Goal: Task Accomplishment & Management: Complete application form

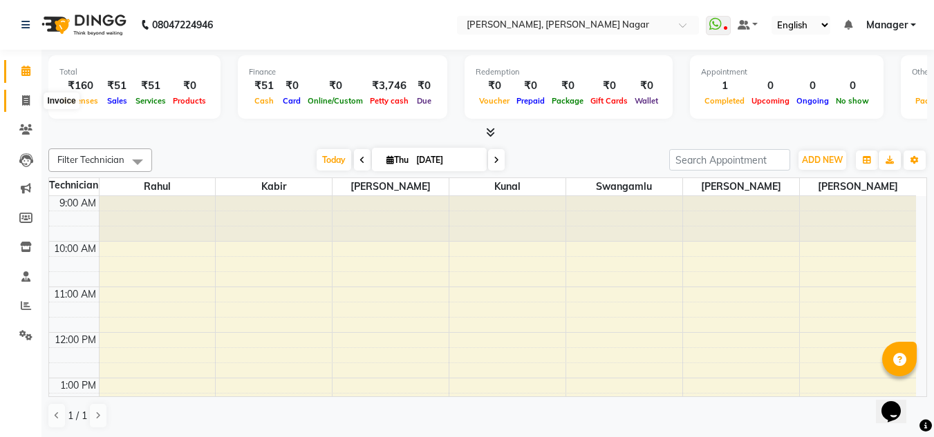
click at [23, 97] on icon at bounding box center [26, 100] width 8 height 10
select select "7686"
select select "service"
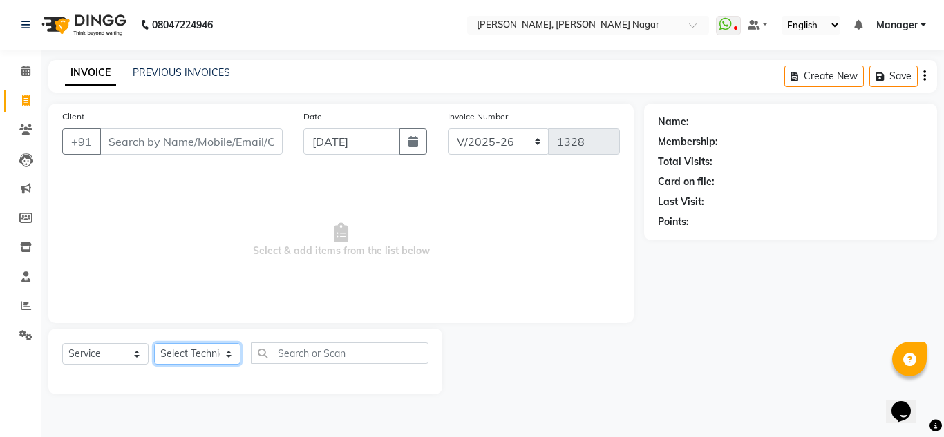
click at [207, 358] on select "Select Technician akki rahul Basiya Sultha Bilal jin kabir Kavya Kiruba kunal M…" at bounding box center [197, 353] width 86 height 21
select select "68294"
click at [154, 343] on select "Select Technician akki rahul Basiya Sultha Bilal jin kabir Kavya Kiruba kunal M…" at bounding box center [197, 353] width 86 height 21
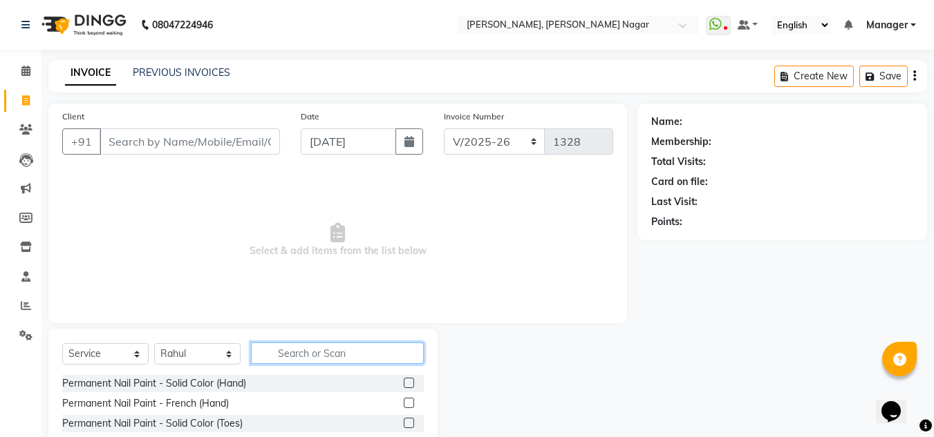
click at [365, 359] on input "text" at bounding box center [337, 353] width 173 height 21
type input "Ac"
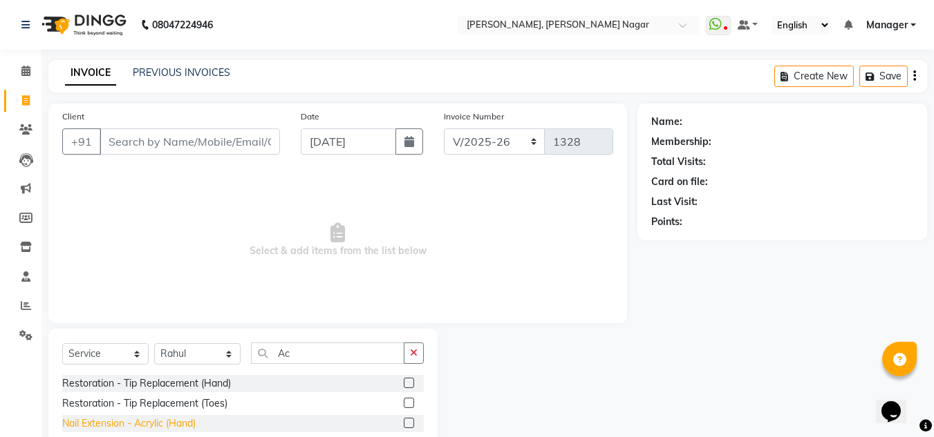
click at [180, 426] on div "Nail Extension - Acrylic (Hand)" at bounding box center [128, 424] width 133 height 15
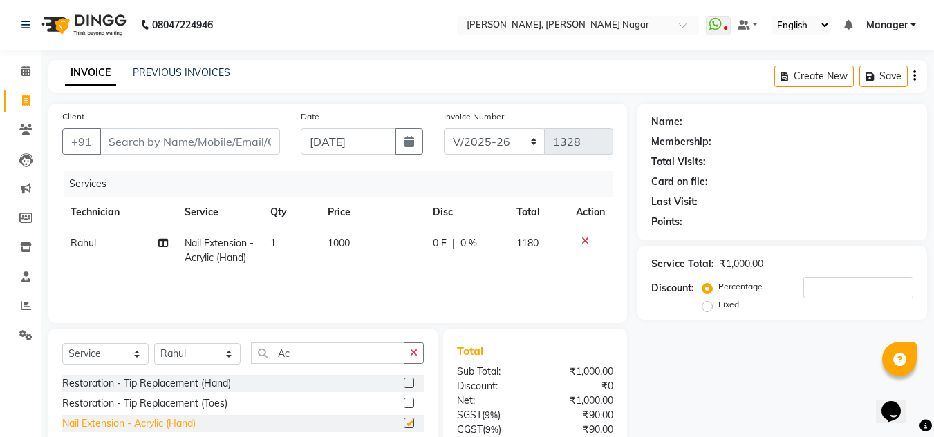
checkbox input "false"
click at [328, 346] on div "Select Service Product Membership Package Voucher Prepaid Gift Card Select Tech…" at bounding box center [242, 431] width 389 height 204
click at [328, 346] on input "Ac" at bounding box center [327, 353] width 153 height 21
type input "A"
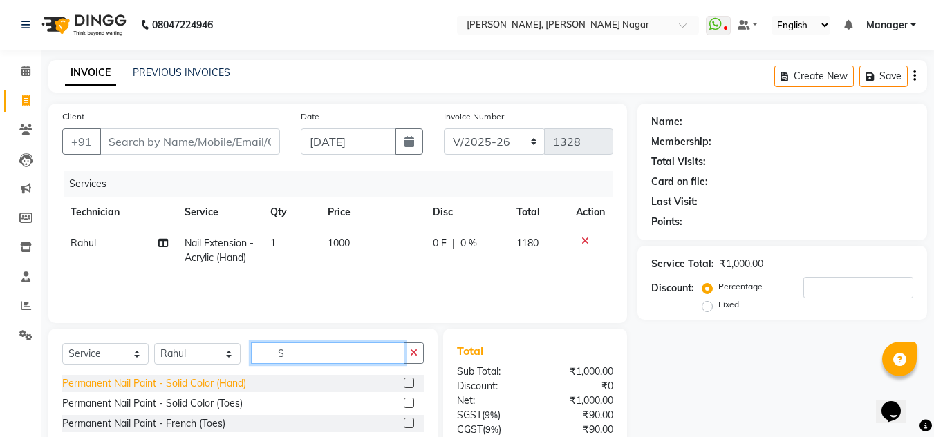
type input "S"
click at [182, 386] on div "Permanent Nail Paint - Solid Color (Hand)" at bounding box center [154, 384] width 184 height 15
checkbox input "false"
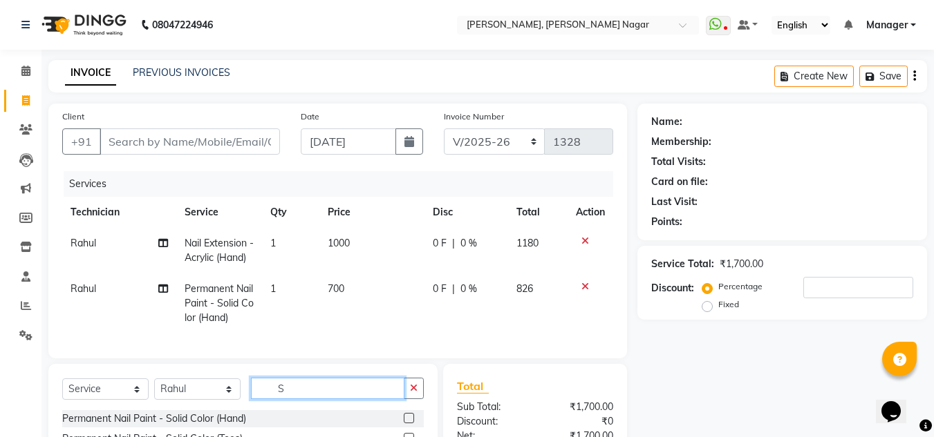
click at [320, 399] on input "S" at bounding box center [327, 388] width 153 height 21
click at [321, 399] on input "text" at bounding box center [337, 388] width 173 height 21
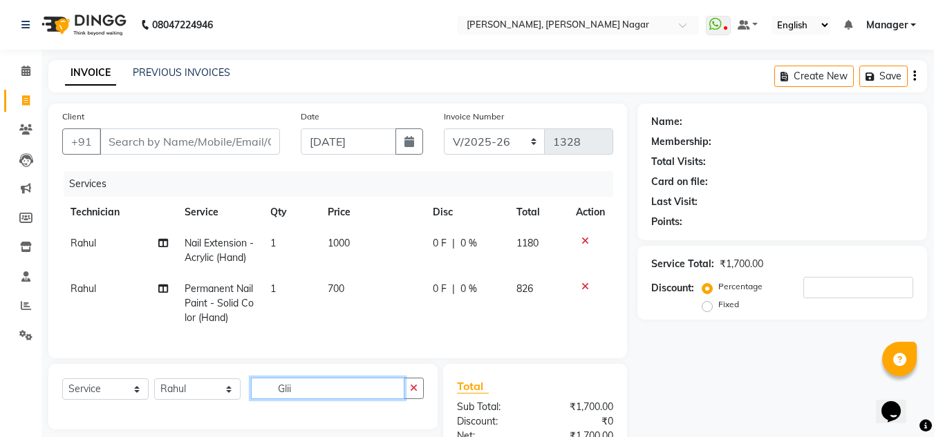
scroll to position [176, 0]
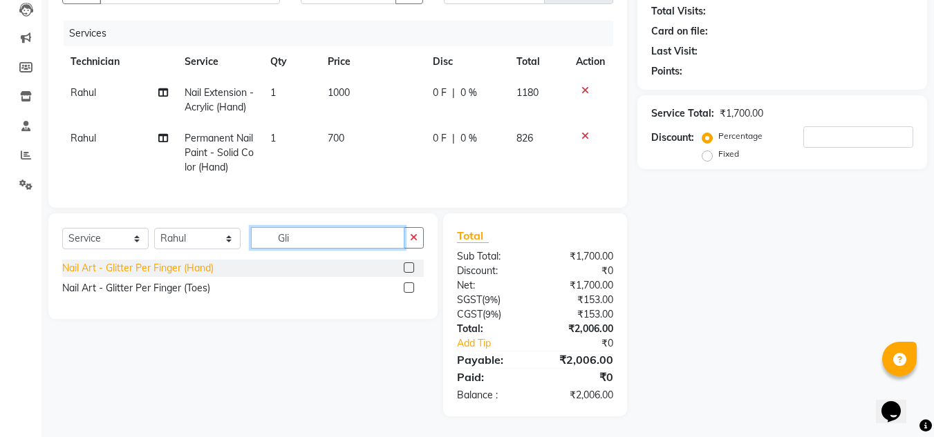
type input "Gli"
click at [178, 263] on div "Nail Art - Glitter Per Finger (Hand)" at bounding box center [137, 268] width 151 height 15
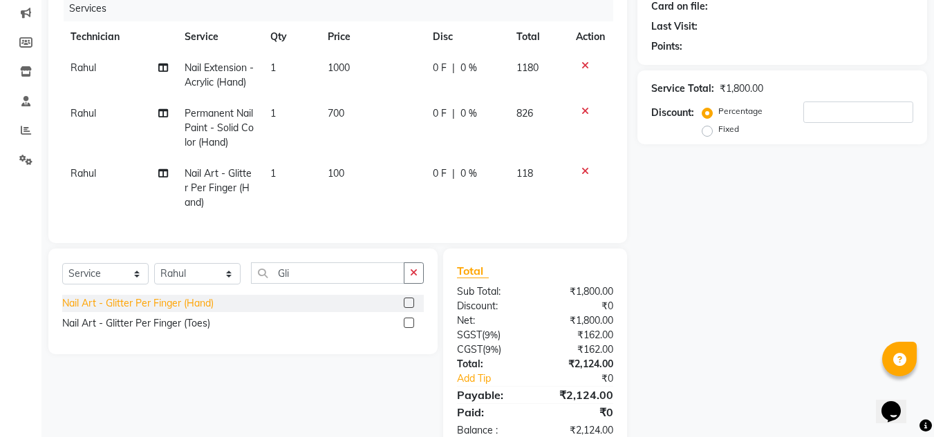
click at [176, 311] on div "Nail Art - Glitter Per Finger (Hand)" at bounding box center [137, 303] width 151 height 15
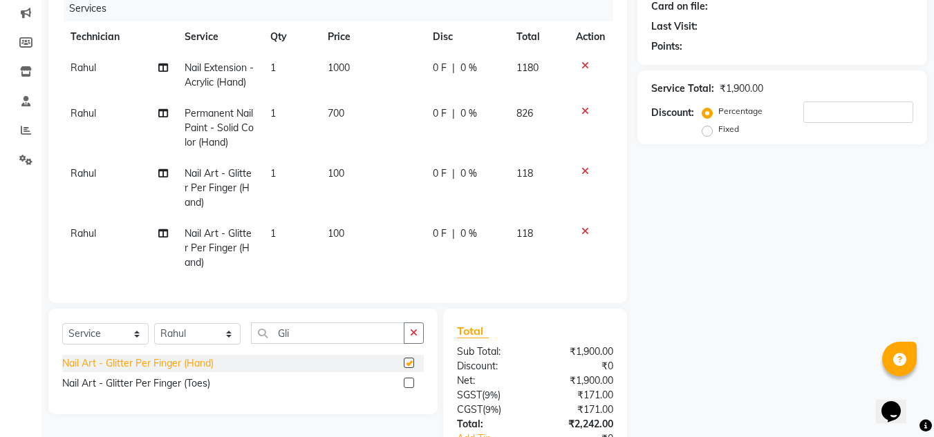
checkbox input "false"
click at [287, 245] on td "1" at bounding box center [290, 248] width 57 height 60
select select "68294"
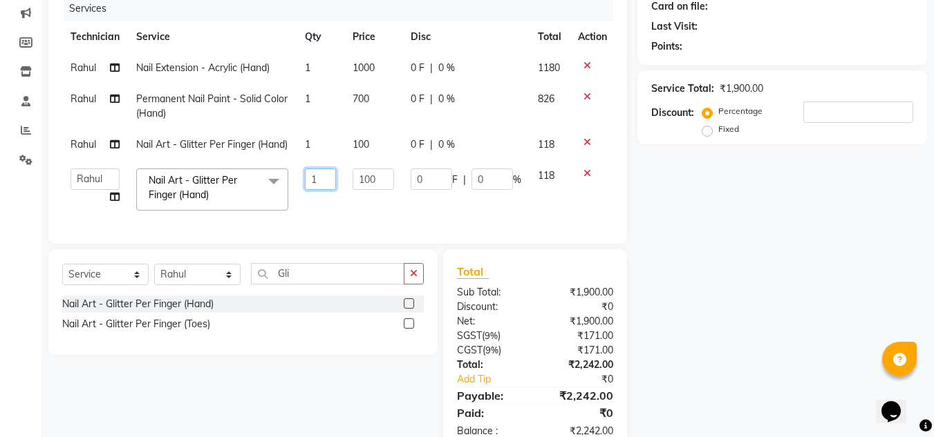
click at [331, 184] on input "1" at bounding box center [320, 179] width 31 height 21
type input "2"
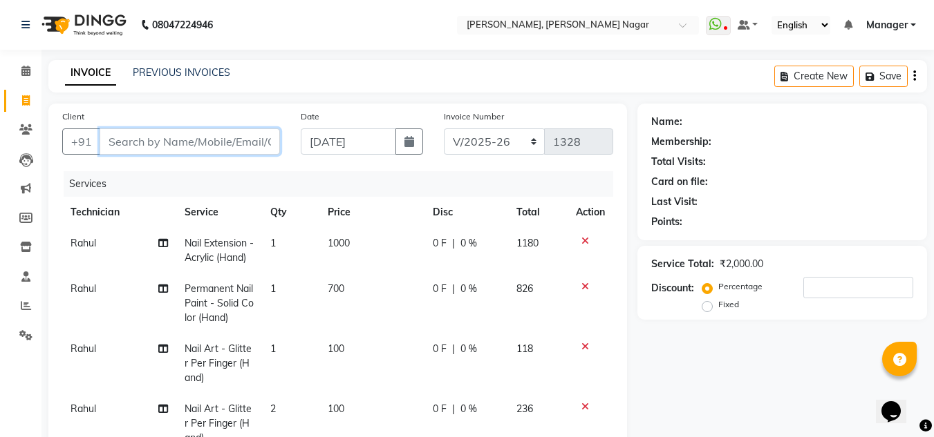
click at [243, 144] on input "Client" at bounding box center [190, 142] width 180 height 26
type input "7"
type input "0"
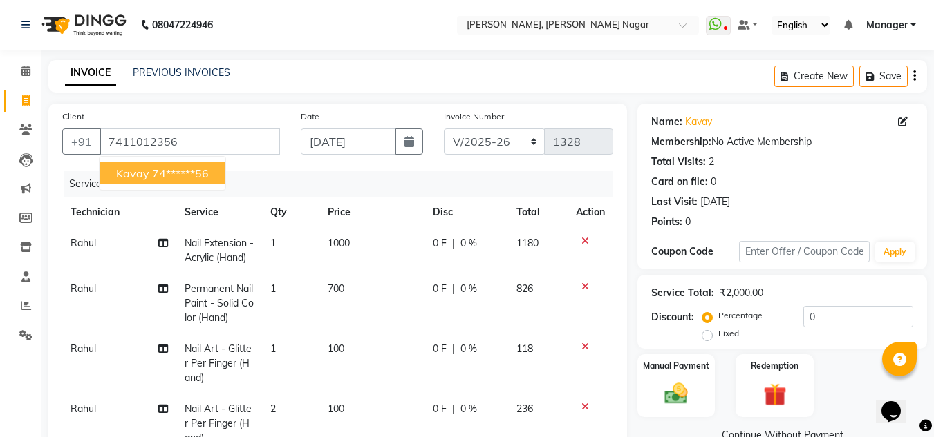
click at [198, 169] on ngb-highlight "74******56" at bounding box center [180, 174] width 57 height 14
type input "74******56"
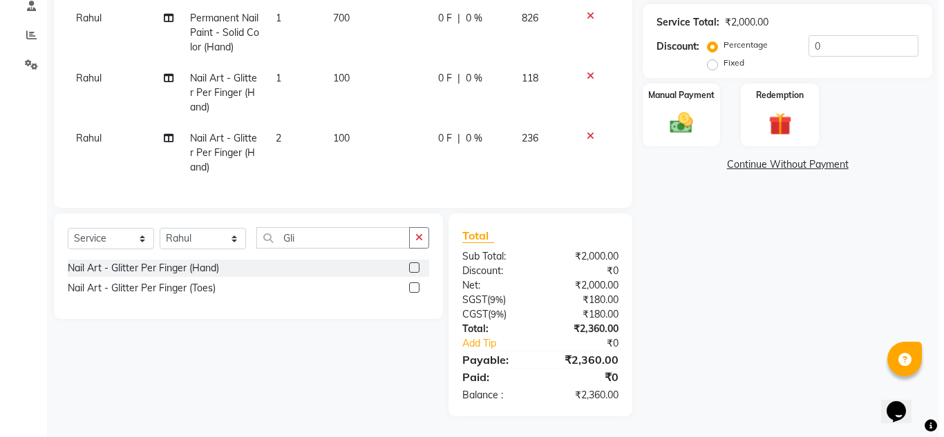
scroll to position [1, 0]
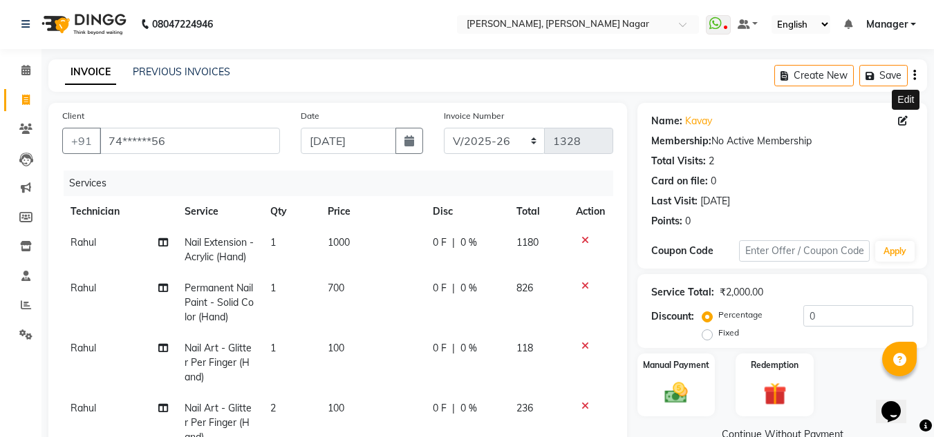
click at [900, 119] on icon at bounding box center [903, 121] width 10 height 10
select select "21"
select select "female"
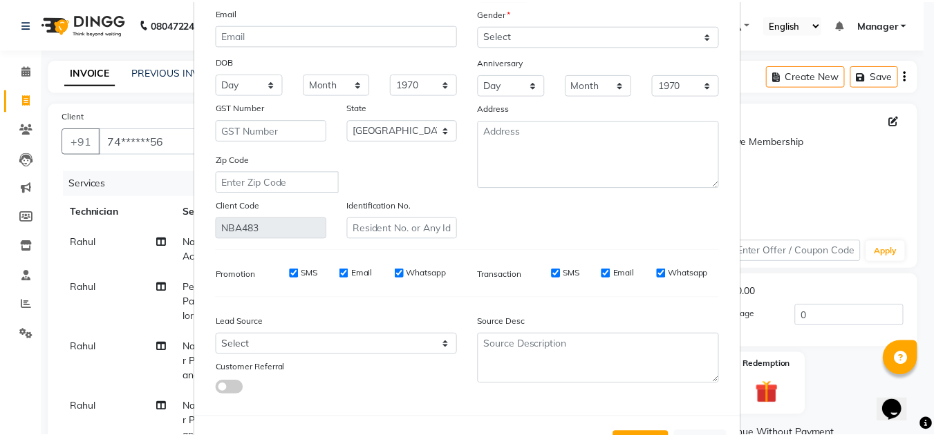
scroll to position [176, 0]
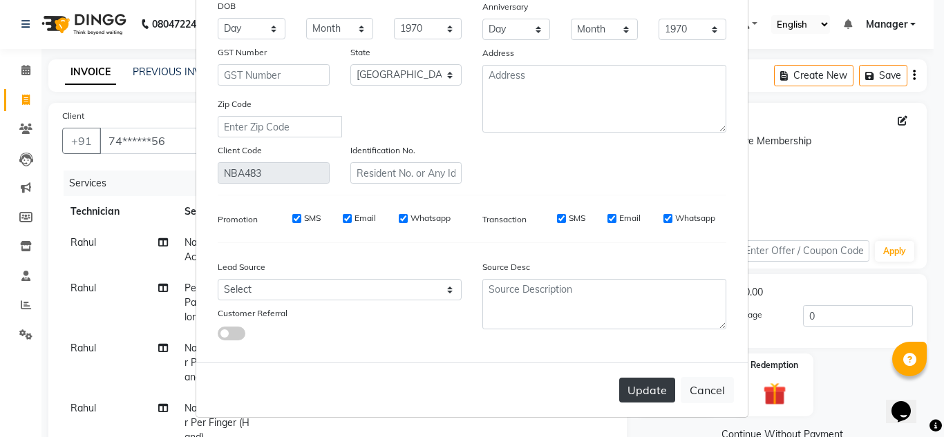
type input "kavya"
click at [638, 391] on button "Update" at bounding box center [647, 390] width 56 height 25
select select
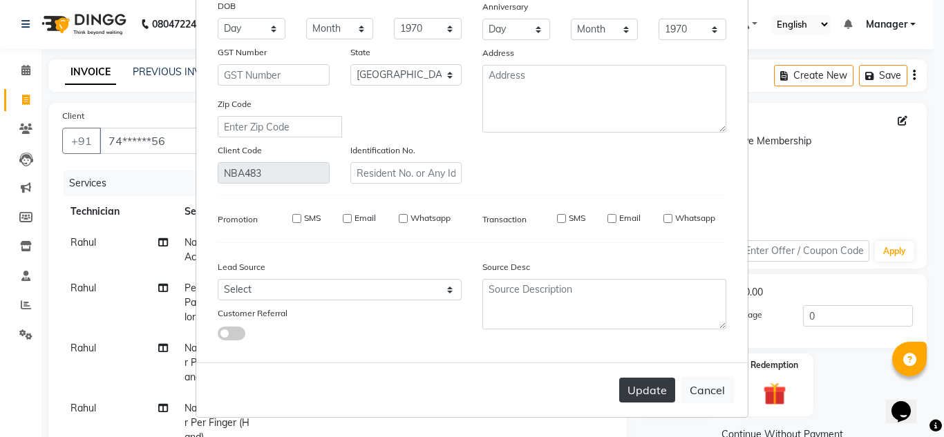
select select "null"
select select
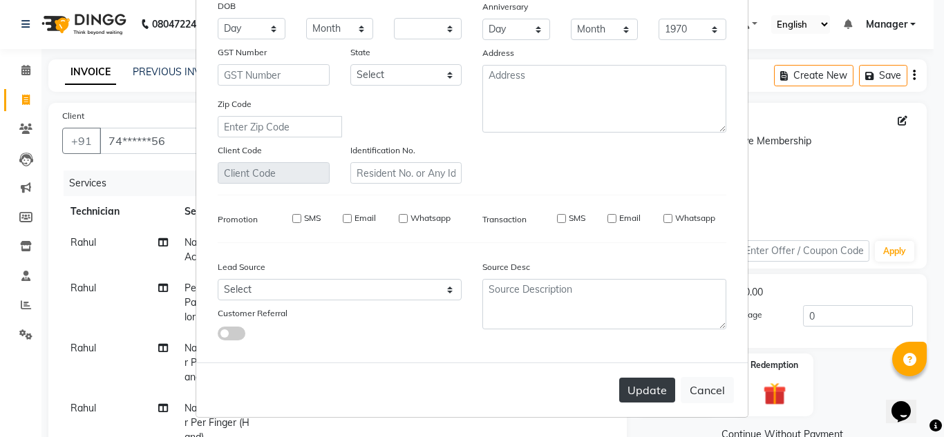
checkbox input "false"
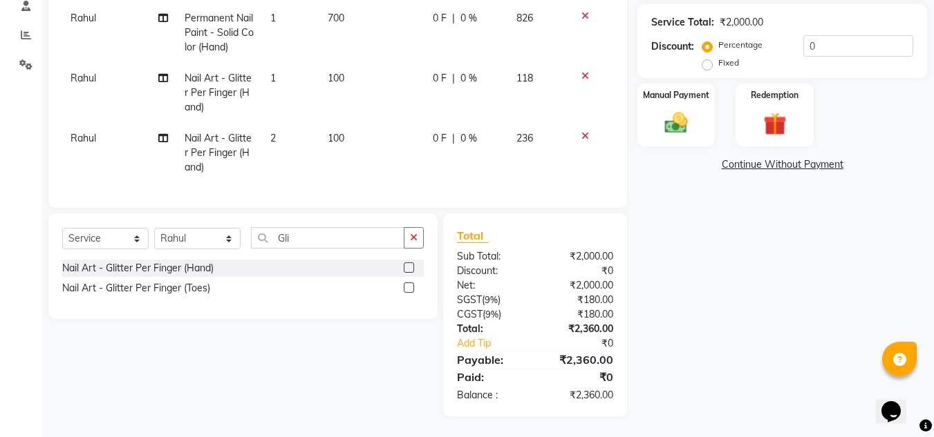
scroll to position [0, 0]
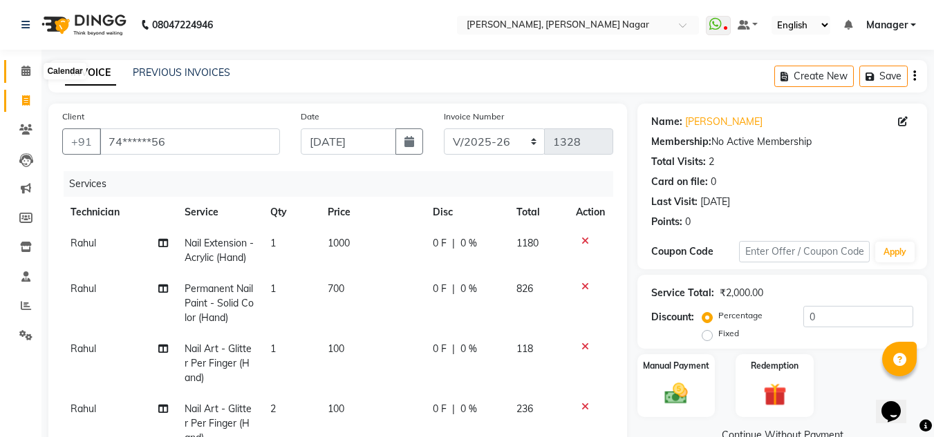
click at [28, 73] on icon at bounding box center [25, 71] width 9 height 10
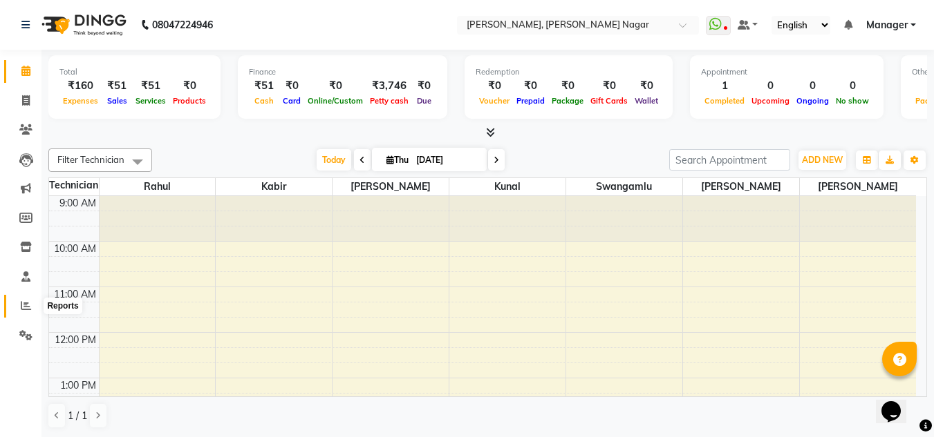
click at [19, 305] on span at bounding box center [26, 307] width 24 height 16
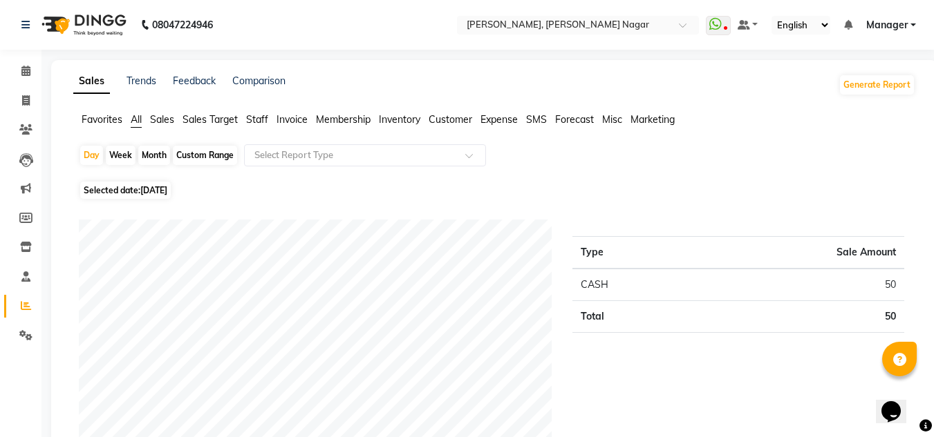
click at [142, 196] on span "Selected date: 04-09-2025" at bounding box center [125, 190] width 91 height 17
select select "9"
select select "2025"
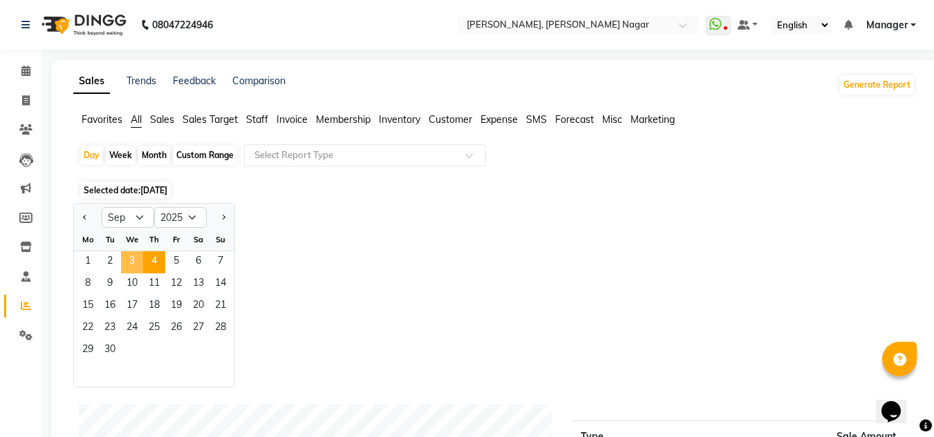
click at [139, 263] on span "3" at bounding box center [132, 263] width 22 height 22
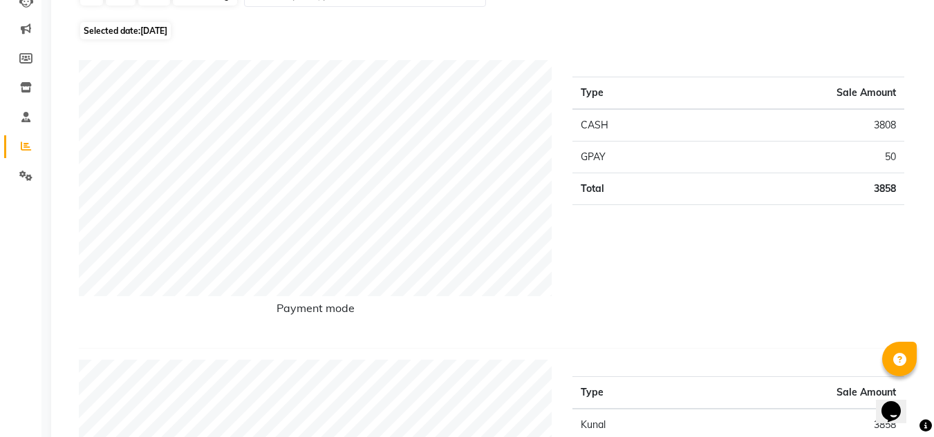
scroll to position [160, 0]
click at [365, 329] on div "Payment mode" at bounding box center [314, 197] width 493 height 277
click at [362, 329] on div "Payment mode" at bounding box center [314, 197] width 493 height 277
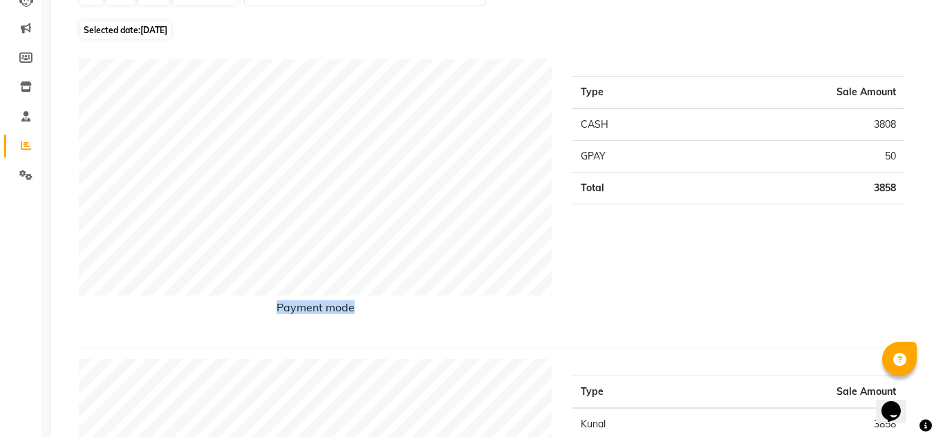
click at [362, 329] on div "Payment mode" at bounding box center [314, 197] width 493 height 277
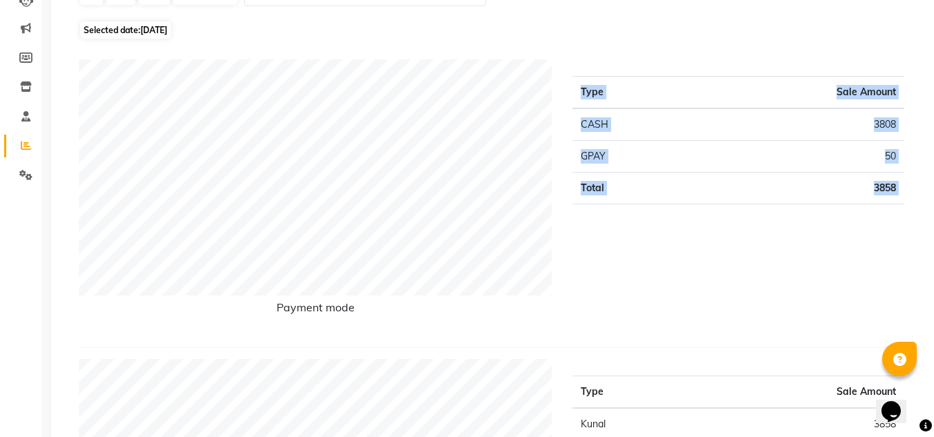
drag, startPoint x: 362, startPoint y: 329, endPoint x: 381, endPoint y: 350, distance: 27.9
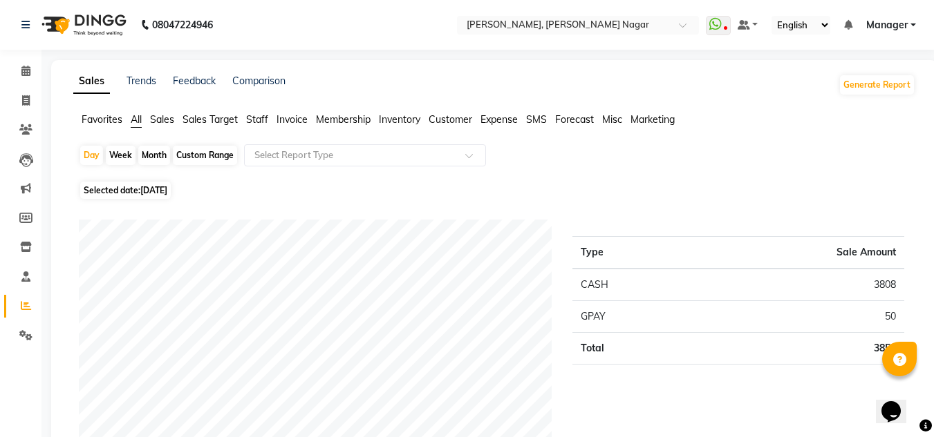
click at [556, 152] on div "Day Week Month Custom Range Select Report Type" at bounding box center [494, 160] width 831 height 33
click at [562, 299] on div "Type Sale Amount CASH 3808 GPAY 50 Total 3858" at bounding box center [738, 358] width 352 height 277
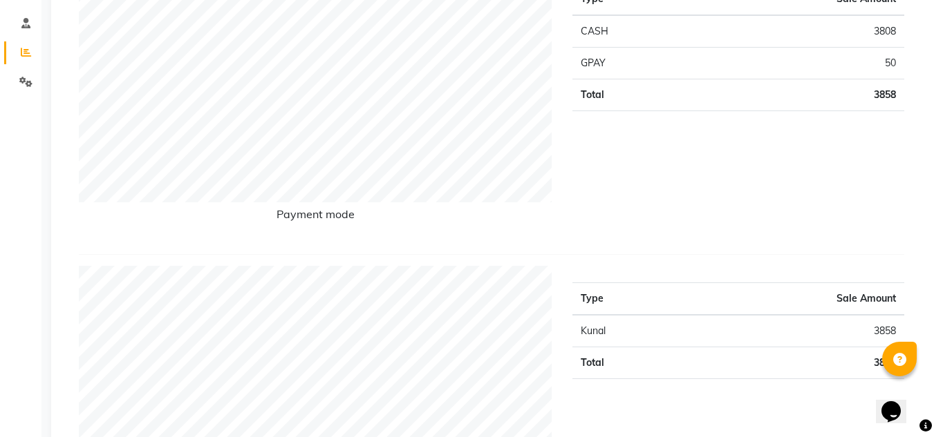
scroll to position [3, 0]
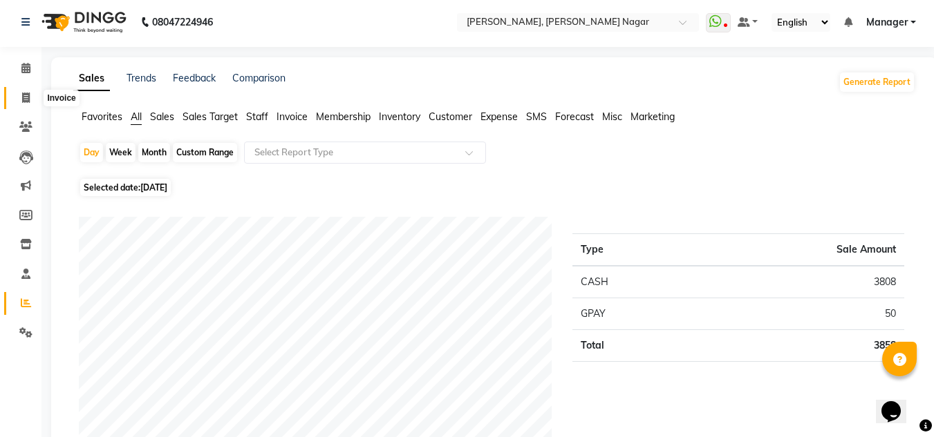
click at [26, 102] on icon at bounding box center [26, 98] width 8 height 10
select select "7686"
select select "service"
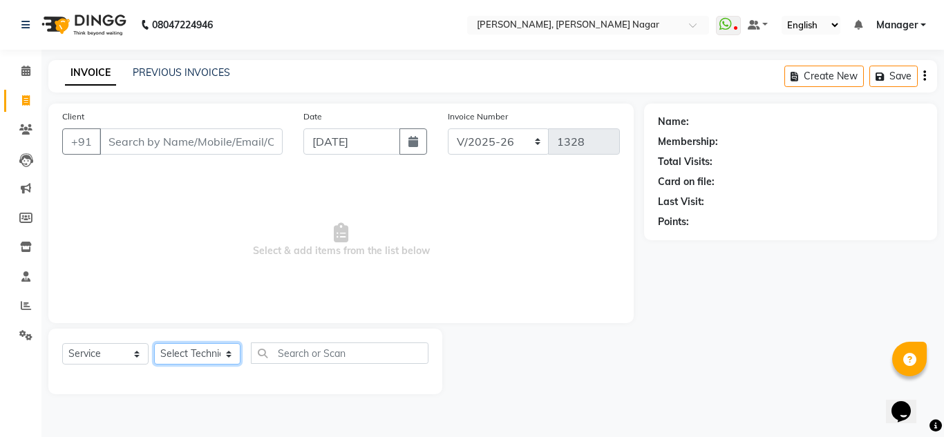
click at [177, 357] on select "Select Technician akki rahul Basiya Sultha Bilal jin kabir Kavya Kiruba kunal M…" at bounding box center [197, 353] width 86 height 21
select select "81679"
click at [154, 343] on select "Select Technician akki rahul Basiya Sultha Bilal jin kabir Kavya Kiruba kunal M…" at bounding box center [197, 353] width 86 height 21
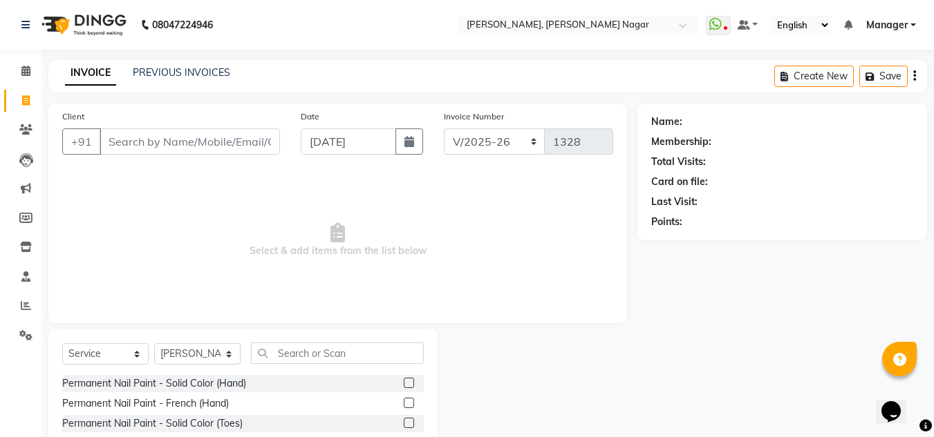
click at [283, 380] on div "Permanent Nail Paint - Solid Color (Hand)" at bounding box center [242, 383] width 361 height 17
click at [190, 381] on div "Permanent Nail Paint - Solid Color (Hand)" at bounding box center [154, 384] width 184 height 15
checkbox input "false"
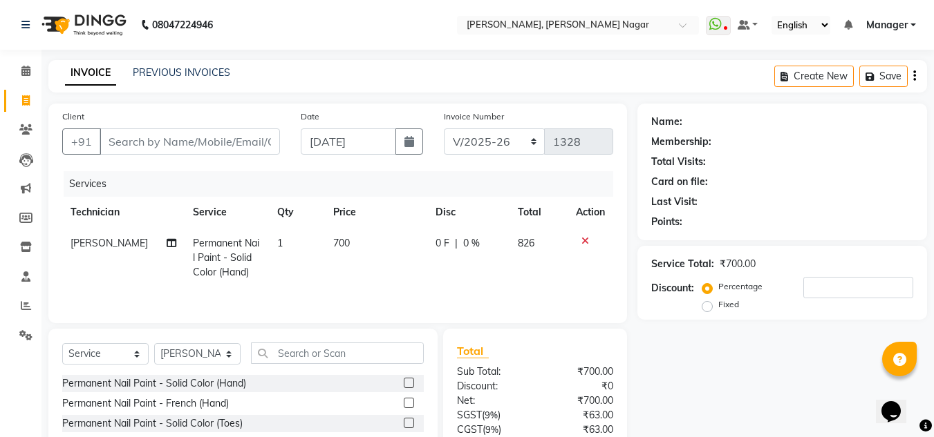
click at [292, 245] on td "1" at bounding box center [297, 258] width 56 height 60
select select "81679"
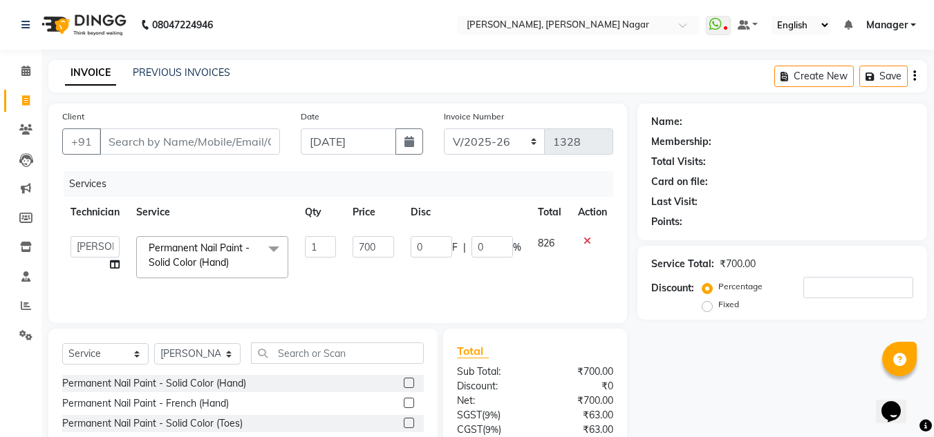
click at [292, 245] on td "Permanent Nail Paint - Solid Color (Hand) x Permanent Nail Paint - Solid Color …" at bounding box center [212, 257] width 169 height 59
click at [330, 251] on input "1" at bounding box center [320, 246] width 31 height 21
type input "10"
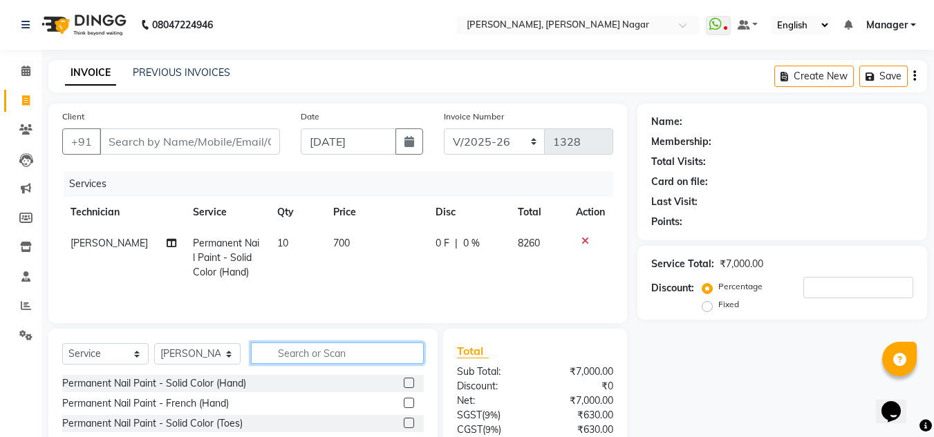
click at [338, 343] on input "text" at bounding box center [337, 353] width 173 height 21
click at [253, 399] on div "Permanent Nail Paint - French (Hand)" at bounding box center [242, 403] width 361 height 17
click at [165, 404] on div "Permanent Nail Paint - French (Hand)" at bounding box center [145, 404] width 167 height 15
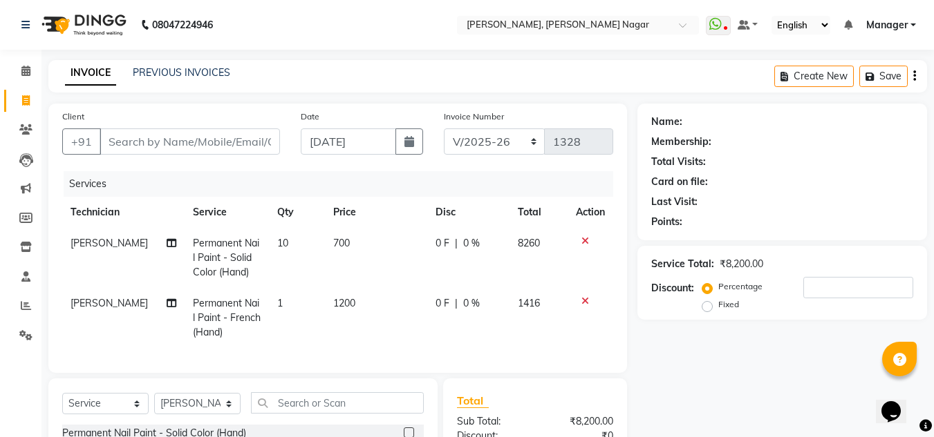
checkbox input "false"
click at [282, 304] on td "1" at bounding box center [297, 318] width 56 height 60
select select "81679"
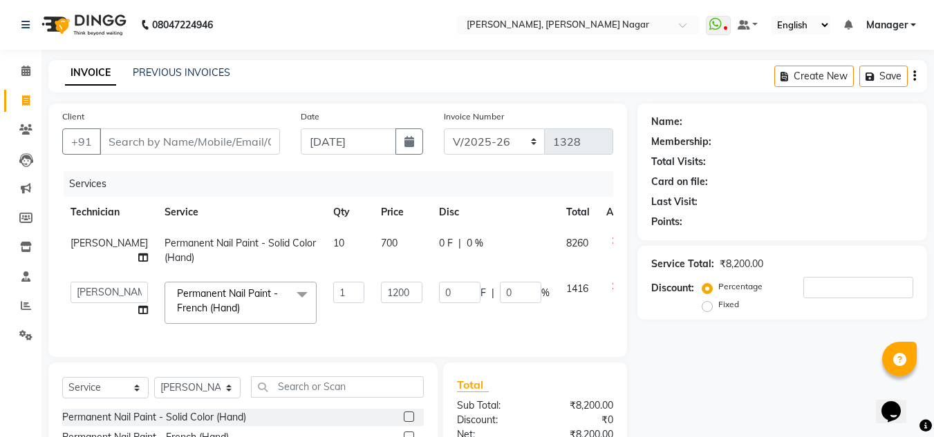
click at [288, 304] on span at bounding box center [302, 295] width 28 height 26
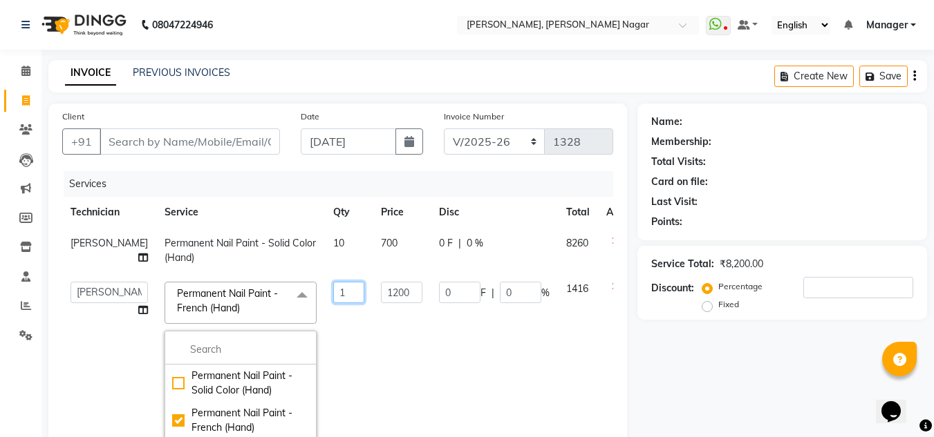
click at [333, 293] on input "1" at bounding box center [348, 292] width 31 height 21
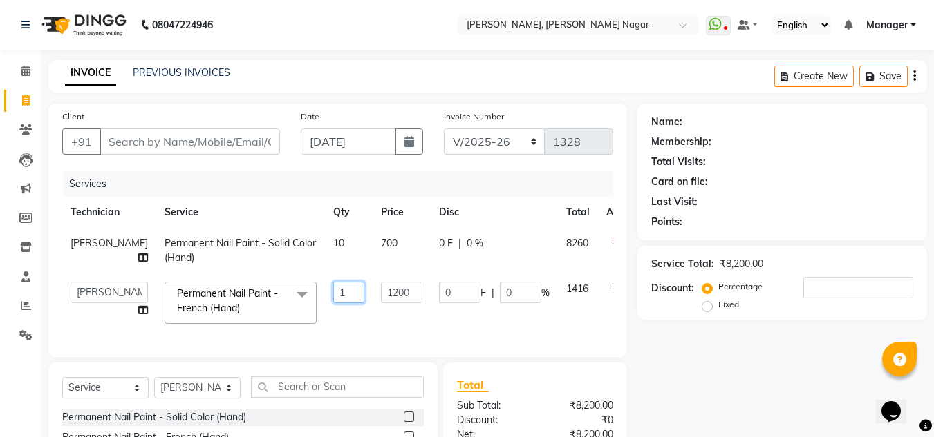
type input "10"
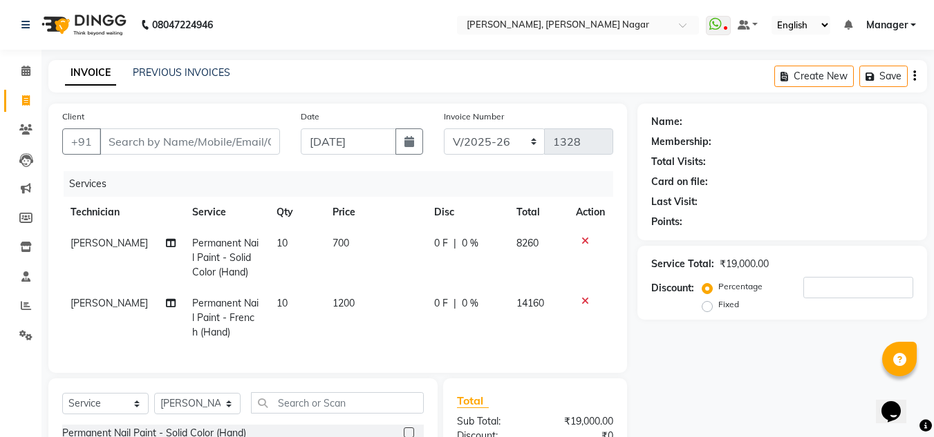
click at [392, 308] on td "1200" at bounding box center [375, 318] width 102 height 60
select select "81679"
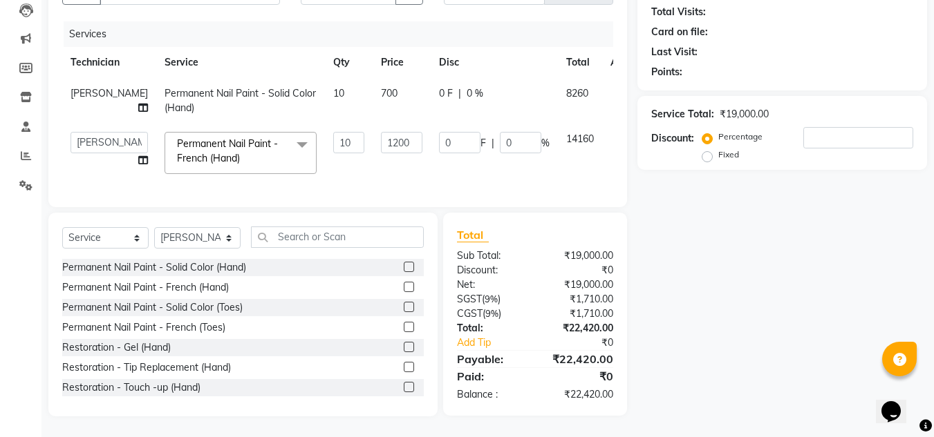
scroll to position [35, 0]
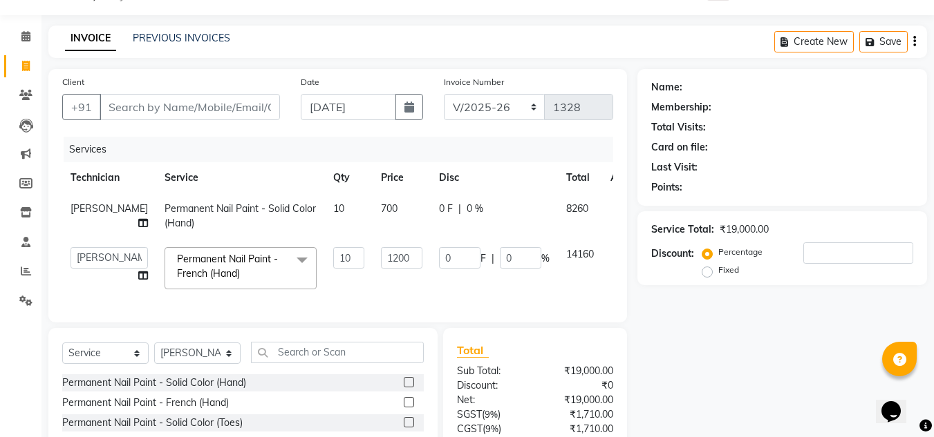
click at [616, 252] on icon at bounding box center [620, 252] width 8 height 10
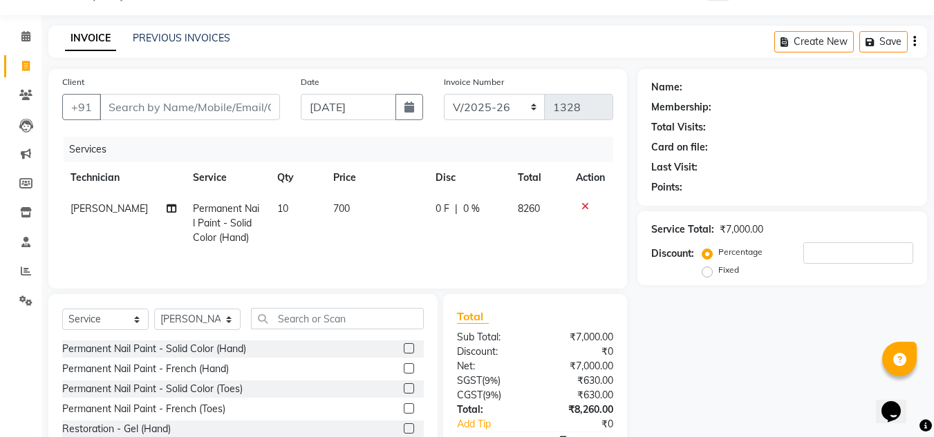
click at [581, 206] on icon at bounding box center [585, 207] width 8 height 10
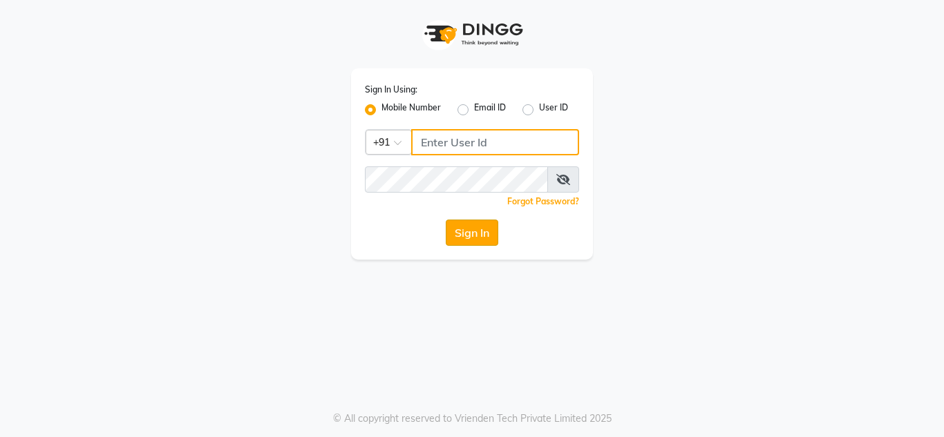
type input "9611560759"
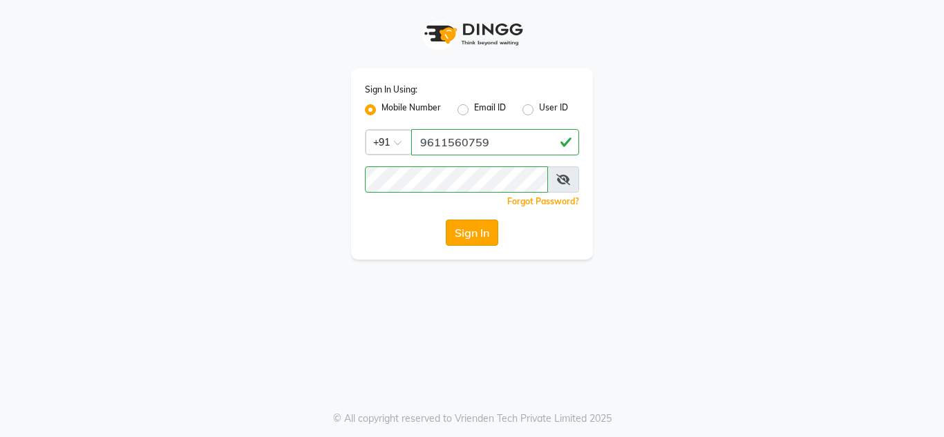
click at [493, 230] on button "Sign In" at bounding box center [472, 233] width 53 height 26
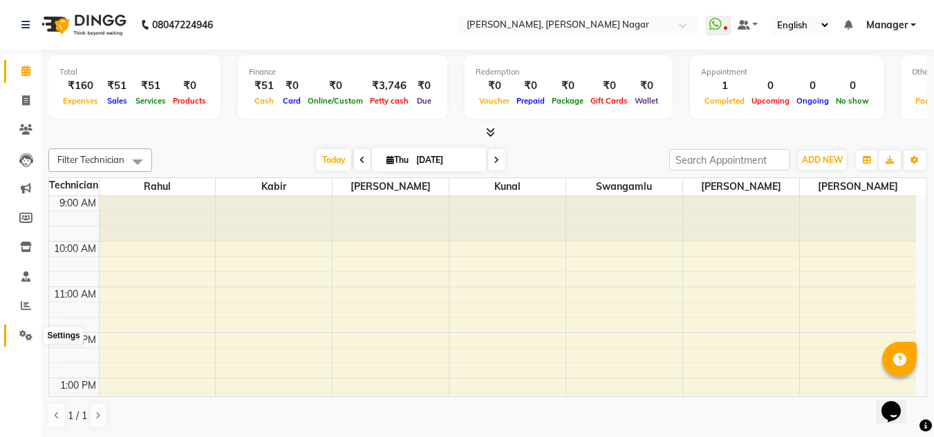
click at [33, 330] on span at bounding box center [26, 336] width 24 height 16
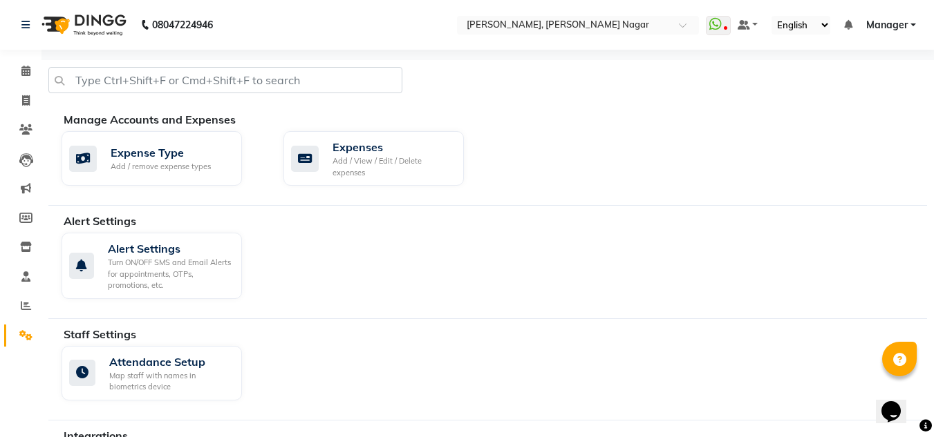
click at [598, 404] on div "Attendance Setup Map staff with names in biometrics device" at bounding box center [494, 376] width 886 height 60
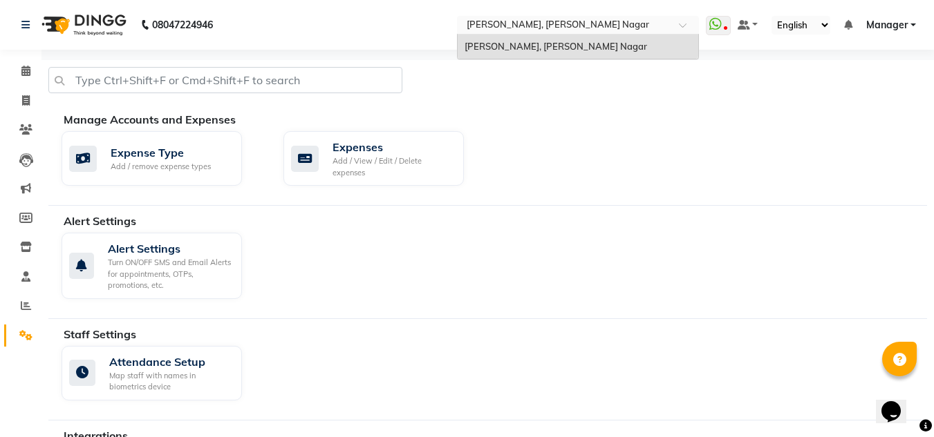
click at [558, 27] on input "text" at bounding box center [564, 26] width 200 height 14
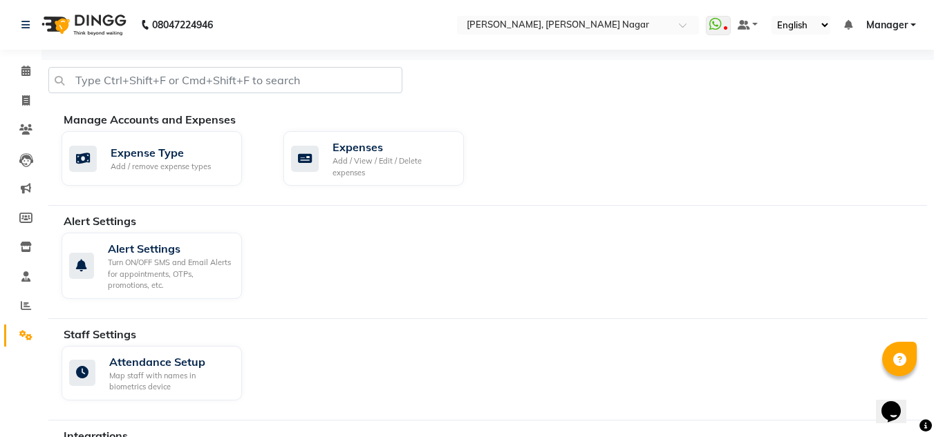
click at [588, 81] on div at bounding box center [487, 85] width 899 height 37
click at [536, 276] on div "Alert Settings Turn ON/OFF SMS and Email Alerts for appointments, OTPs, promoti…" at bounding box center [494, 269] width 886 height 72
click at [515, 324] on div "Manage Accounts and Expenses Expense Type Add / remove expense types Expenses A…" at bounding box center [487, 340] width 878 height 560
click at [515, 328] on div "Manage Accounts and Expenses Expense Type Add / remove expense types Expenses A…" at bounding box center [487, 340] width 878 height 560
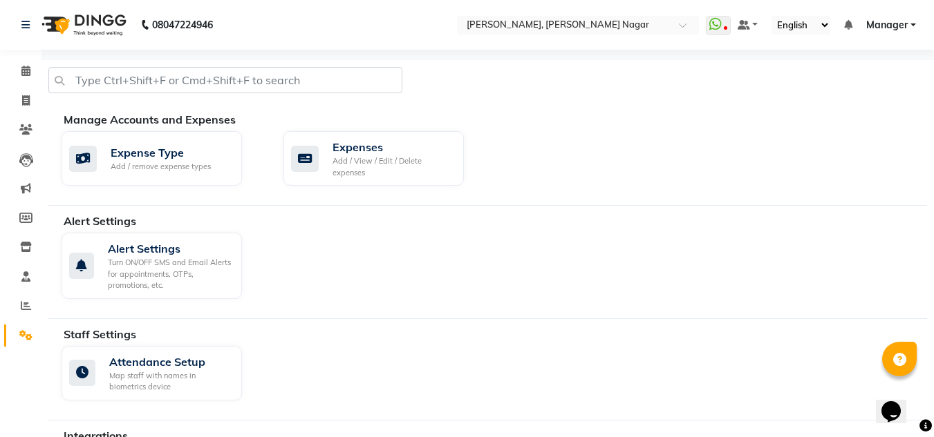
click at [515, 328] on div "Staff Settings" at bounding box center [500, 334] width 873 height 17
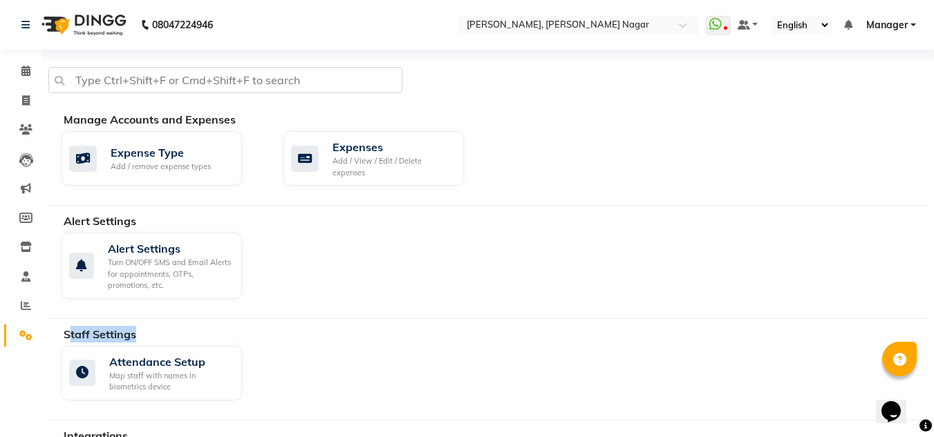
click at [515, 328] on div "Staff Settings" at bounding box center [500, 334] width 873 height 17
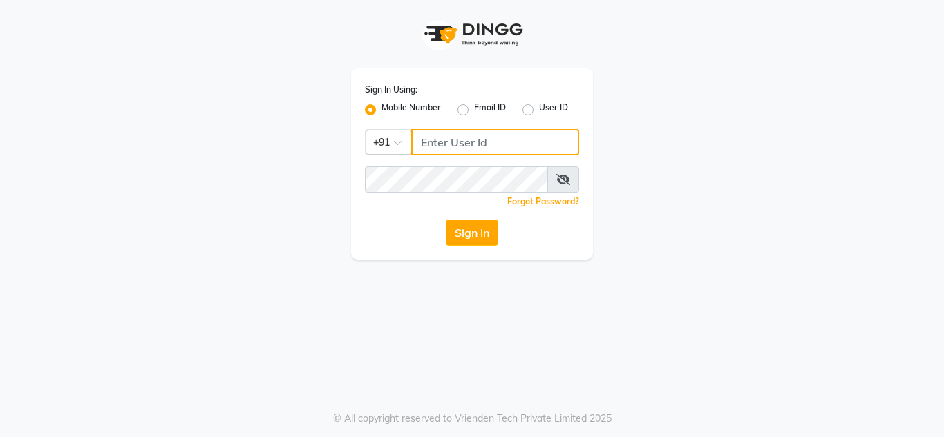
type input "9611560759"
click at [477, 139] on input "9611560759" at bounding box center [495, 142] width 168 height 26
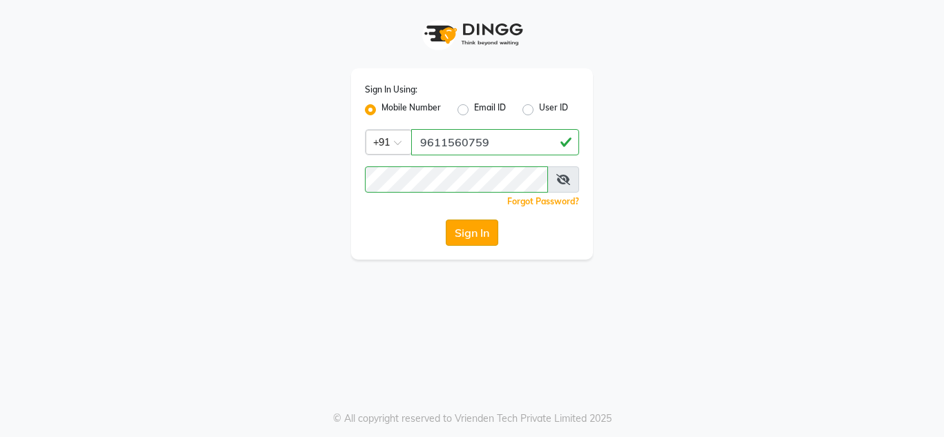
click at [493, 222] on button "Sign In" at bounding box center [472, 233] width 53 height 26
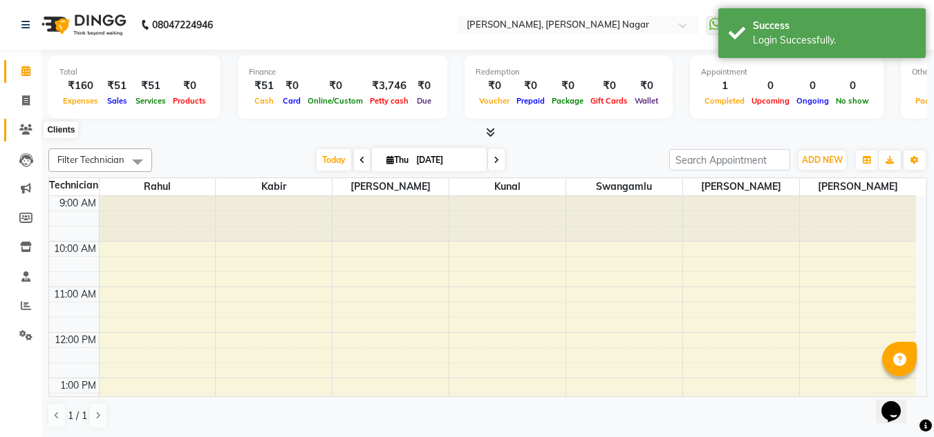
click at [23, 135] on span at bounding box center [26, 130] width 24 height 16
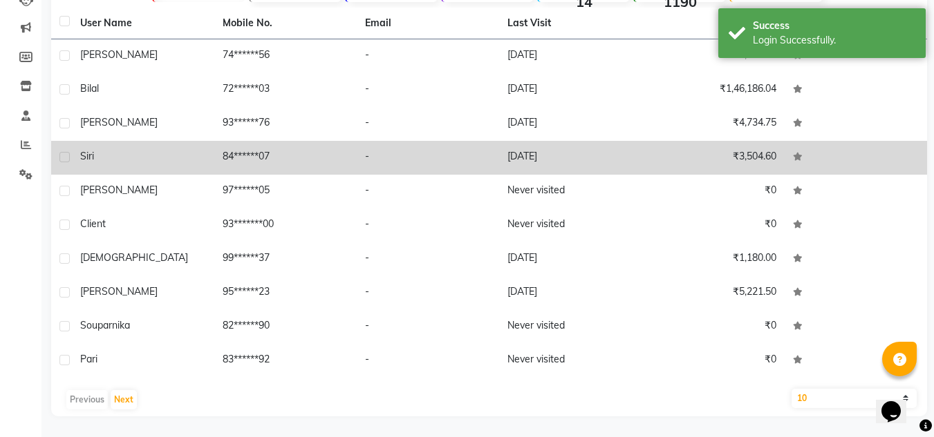
scroll to position [160, 0]
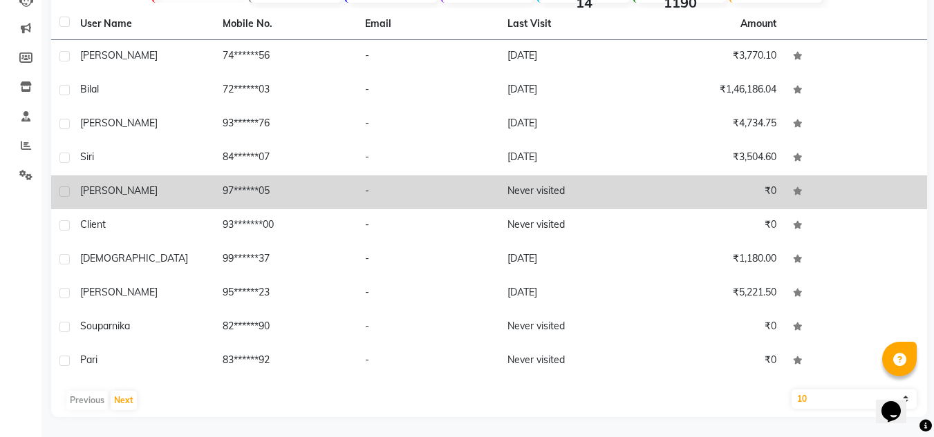
click at [267, 197] on td "97******05" at bounding box center [285, 193] width 142 height 34
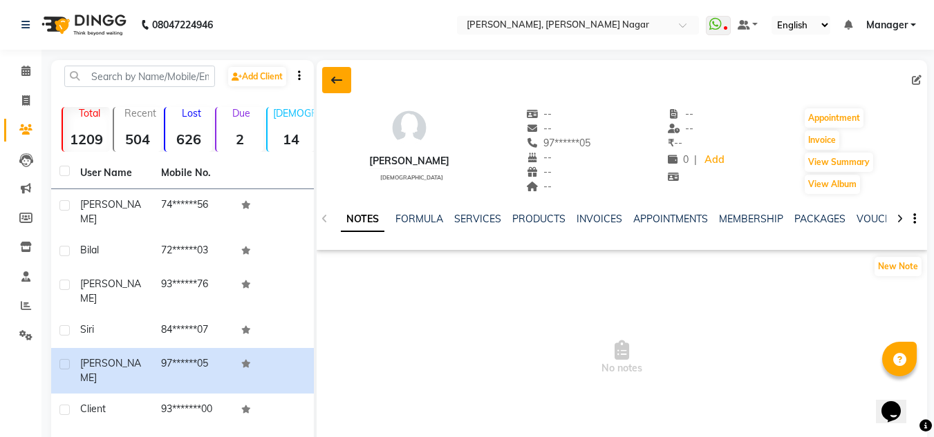
click at [332, 69] on button at bounding box center [336, 80] width 29 height 26
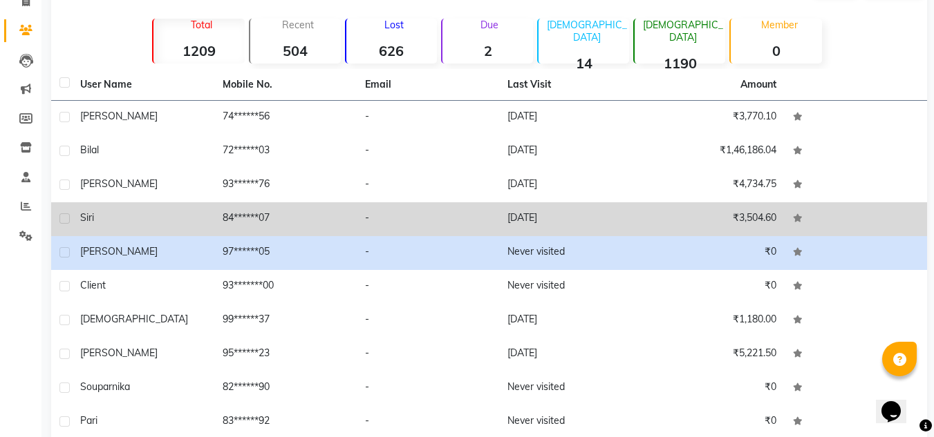
scroll to position [161, 0]
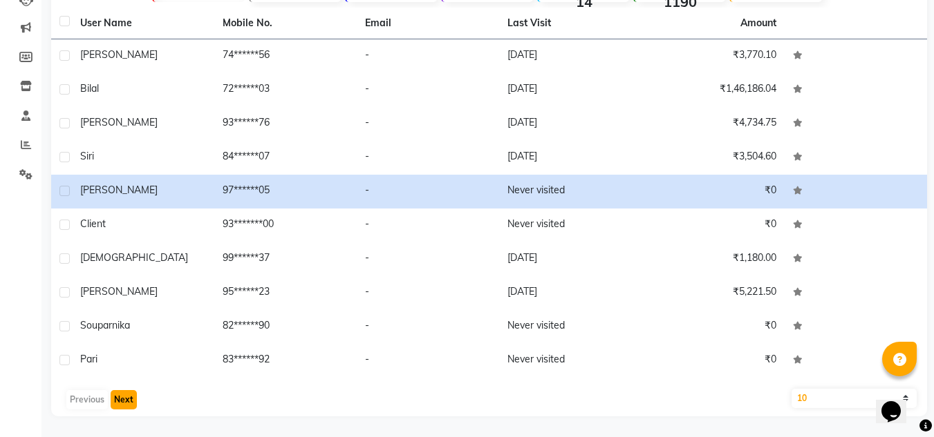
click at [123, 399] on button "Next" at bounding box center [124, 399] width 26 height 19
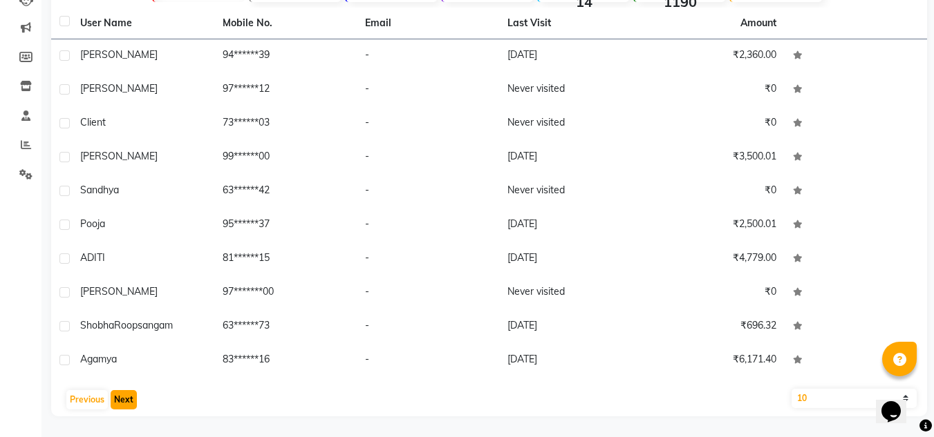
click at [124, 398] on button "Next" at bounding box center [124, 399] width 26 height 19
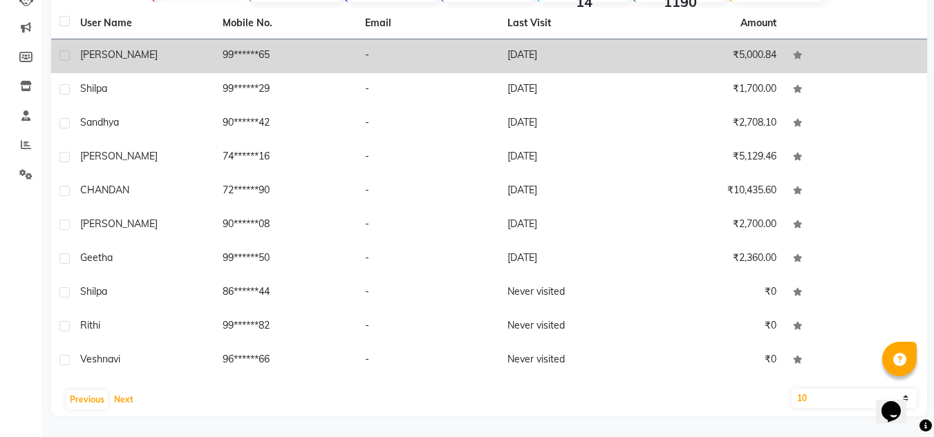
scroll to position [0, 0]
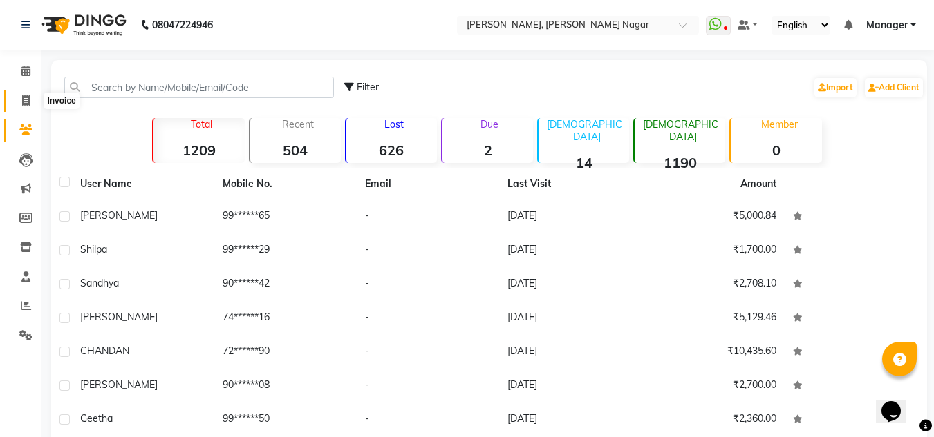
click at [17, 102] on span at bounding box center [26, 101] width 24 height 16
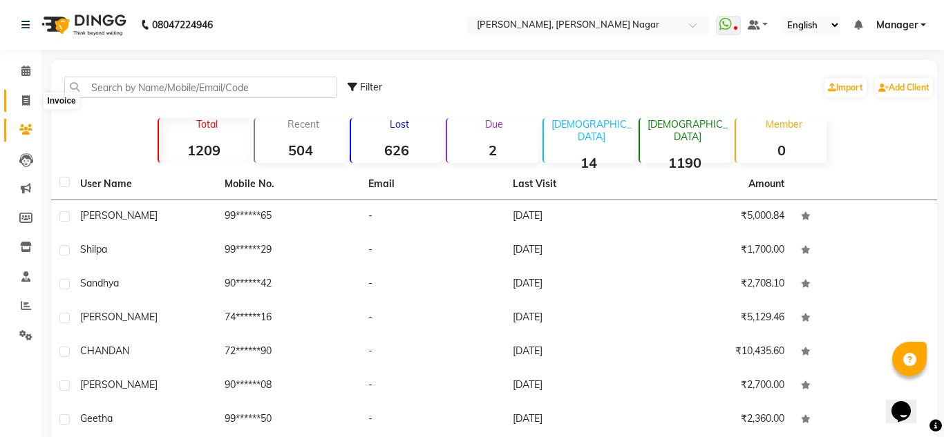
select select "7686"
select select "service"
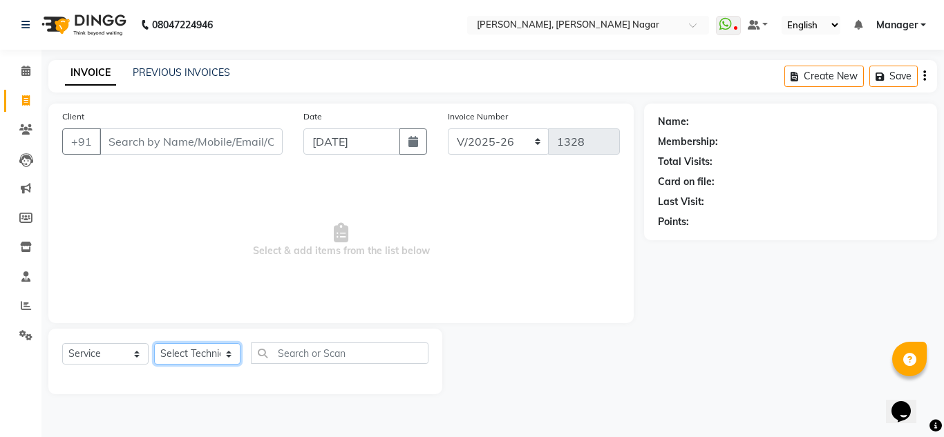
click at [186, 350] on select "Select Technician akki rahul Basiya Sultha Bilal jin kabir Kavya Kiruba kunal M…" at bounding box center [197, 353] width 86 height 21
select select "68294"
click at [154, 343] on select "Select Technician akki rahul Basiya Sultha Bilal jin kabir Kavya Kiruba kunal M…" at bounding box center [197, 353] width 86 height 21
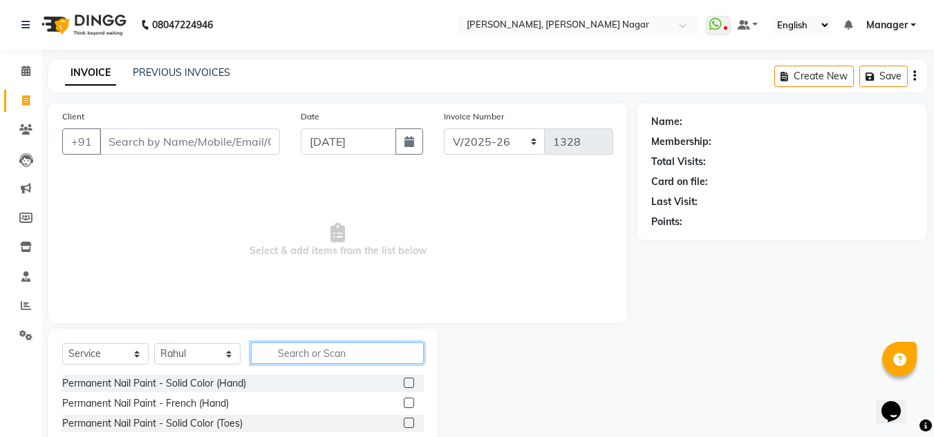
click at [304, 347] on input "text" at bounding box center [337, 353] width 173 height 21
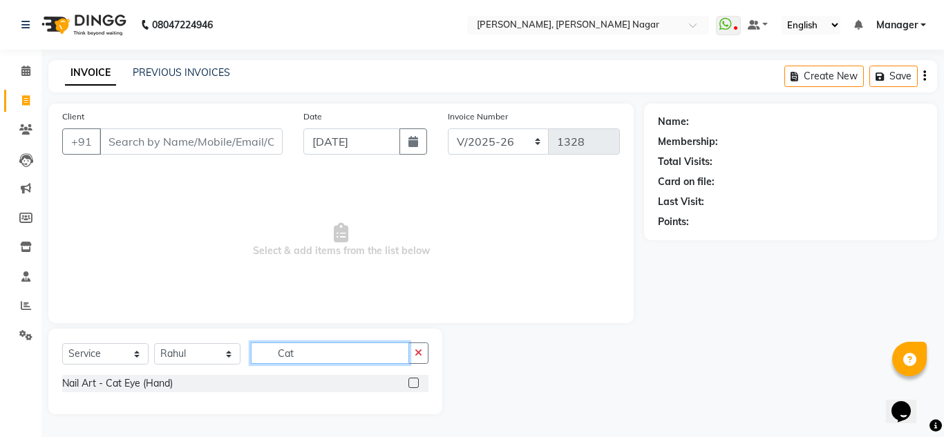
type input "Cat"
click at [148, 374] on div "Select Service Product Membership Package Voucher Prepaid Gift Card Select Tech…" at bounding box center [245, 359] width 366 height 32
click at [151, 388] on div "Nail Art - Cat Eye (Hand)" at bounding box center [117, 384] width 111 height 15
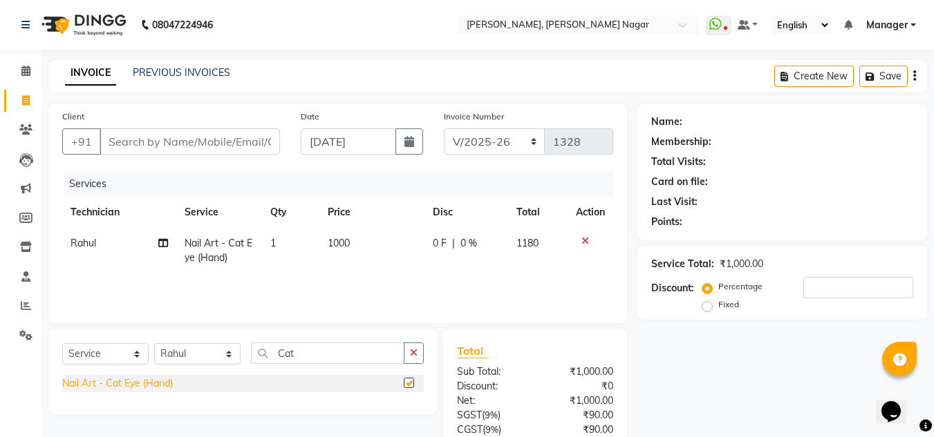
checkbox input "false"
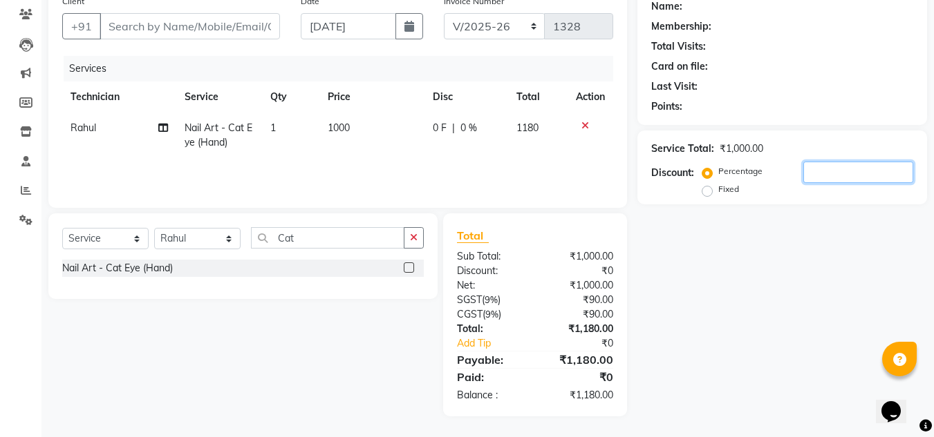
click at [851, 176] on input "number" at bounding box center [858, 172] width 110 height 21
type input "5"
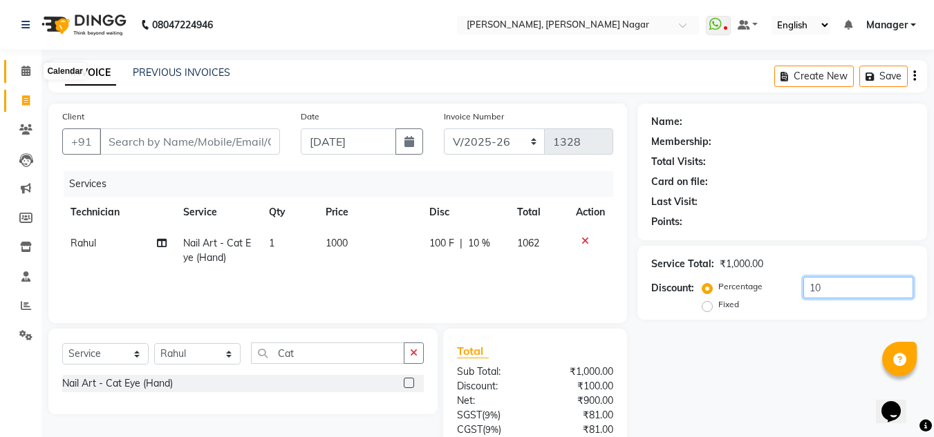
type input "10"
click at [25, 72] on icon at bounding box center [25, 71] width 9 height 10
